Goal: Task Accomplishment & Management: Use online tool/utility

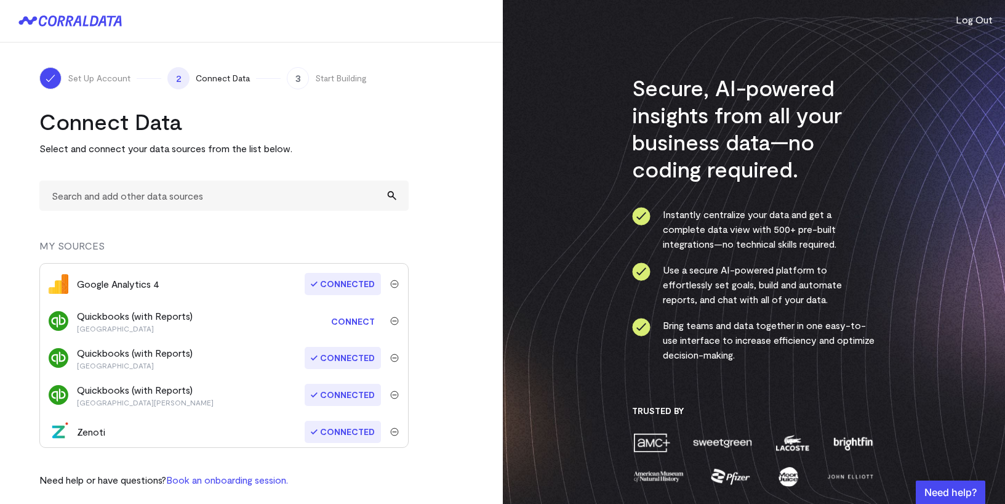
scroll to position [75, 0]
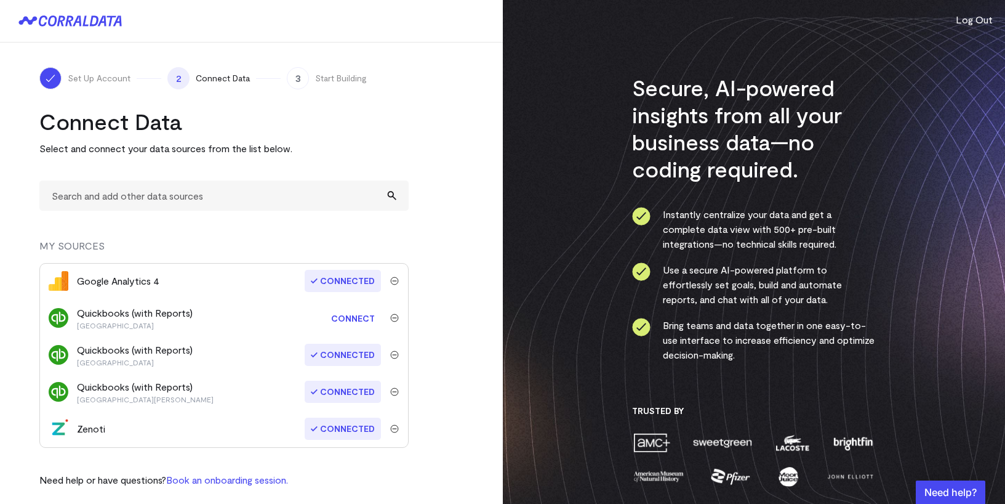
click at [345, 311] on link "Connect" at bounding box center [353, 318] width 56 height 23
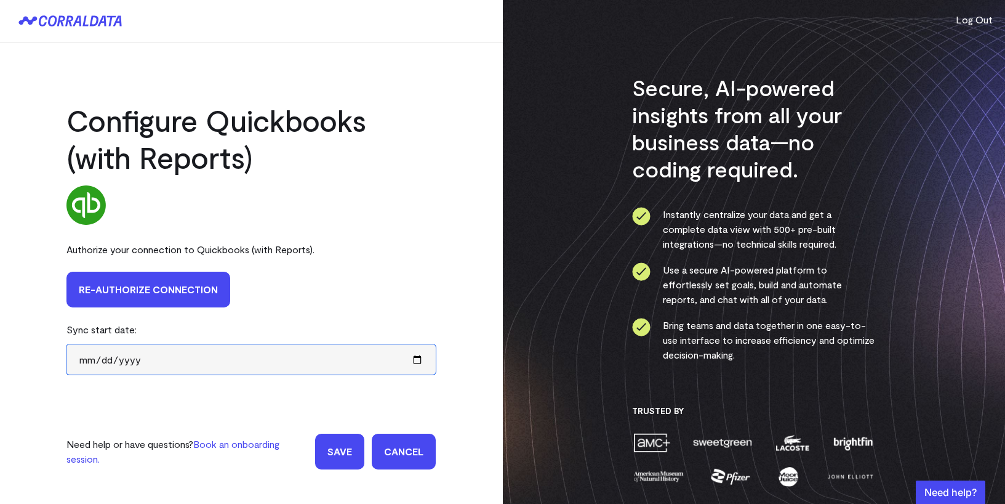
click at [86, 360] on input "date" at bounding box center [250, 359] width 369 height 30
click at [87, 357] on input "date" at bounding box center [250, 359] width 369 height 30
click at [124, 357] on input "[DATE]" at bounding box center [250, 359] width 369 height 30
type input "[DATE]"
click at [286, 235] on div "Authorize your connection to Quickbooks (with Reports)." at bounding box center [250, 250] width 369 height 30
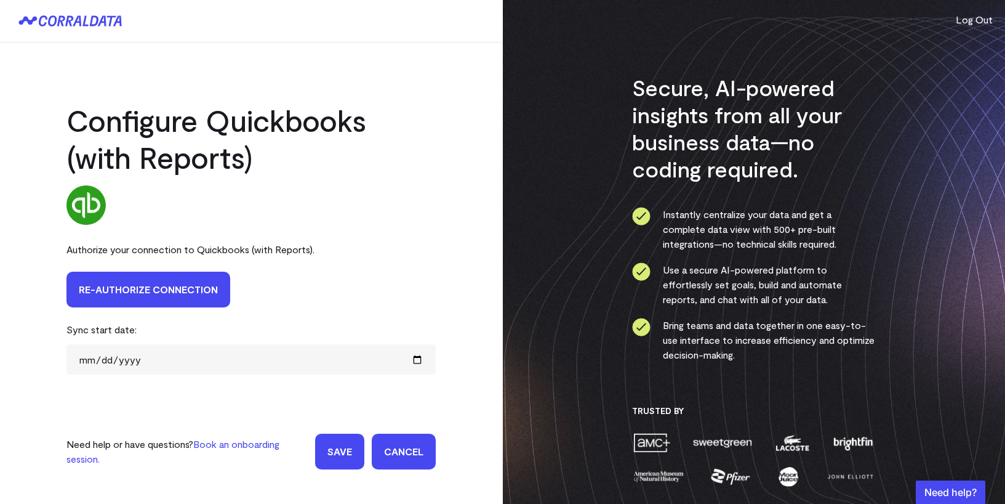
click at [340, 449] on input "Save" at bounding box center [339, 451] width 49 height 36
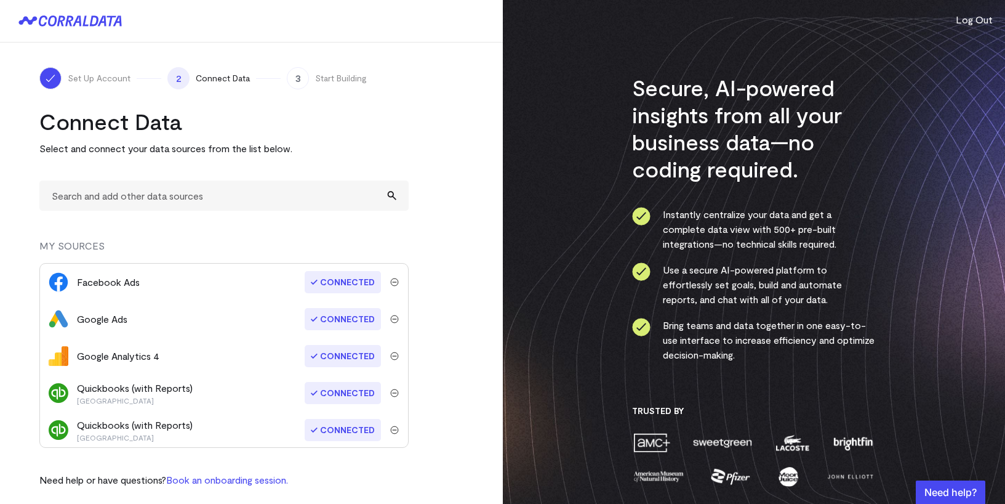
scroll to position [75, 0]
